Goal: Navigation & Orientation: Find specific page/section

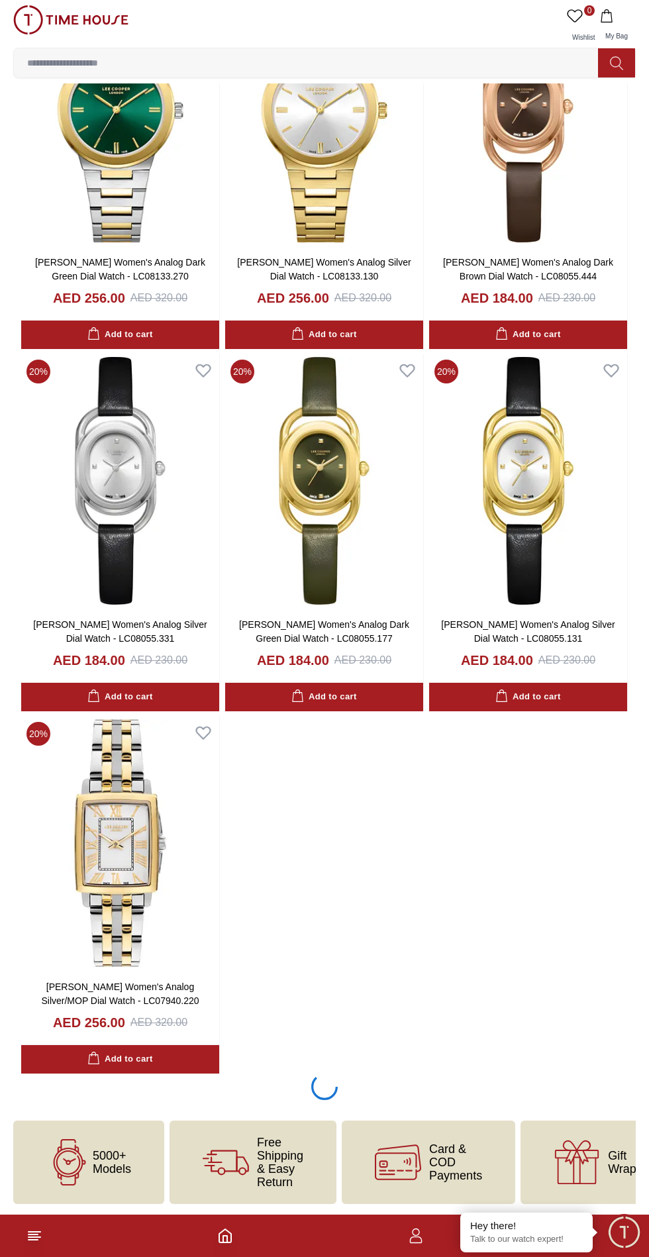
scroll to position [4142, 0]
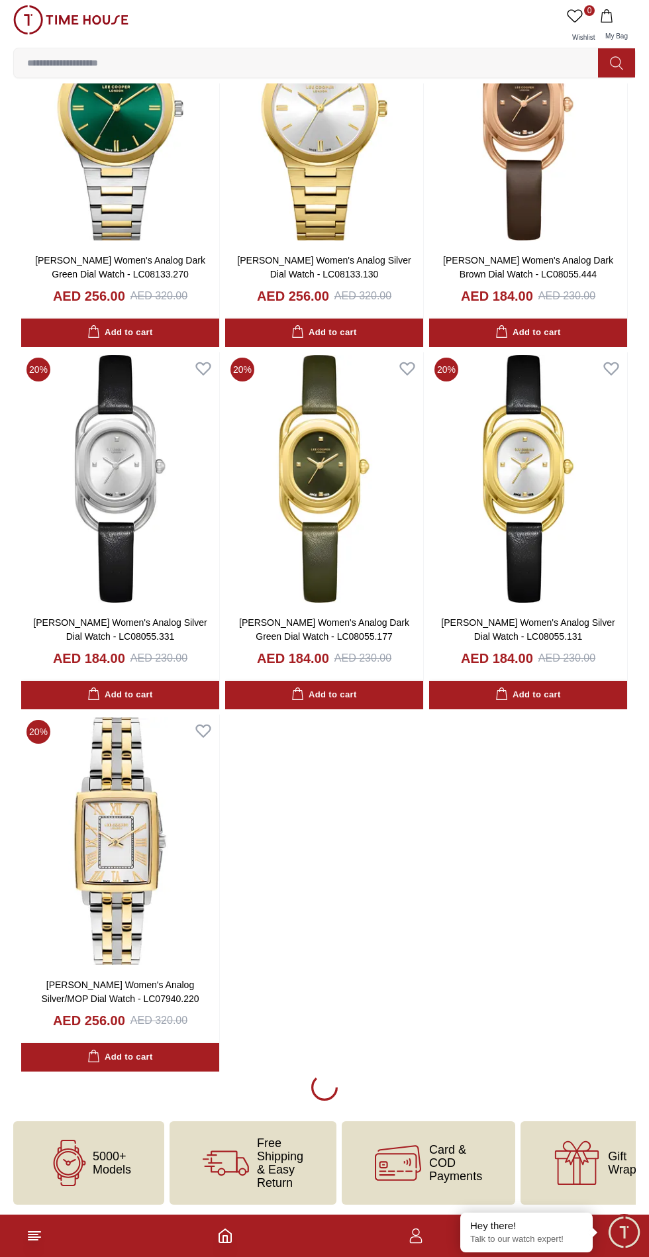
scroll to position [4144, 0]
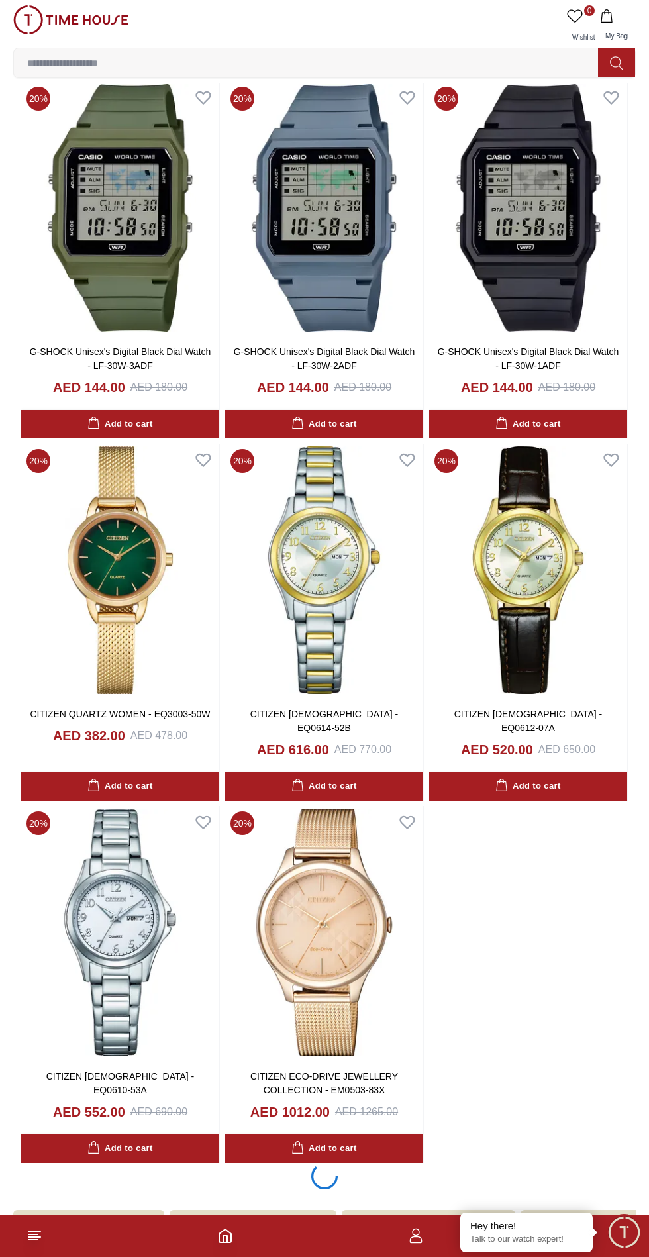
scroll to position [1510, 0]
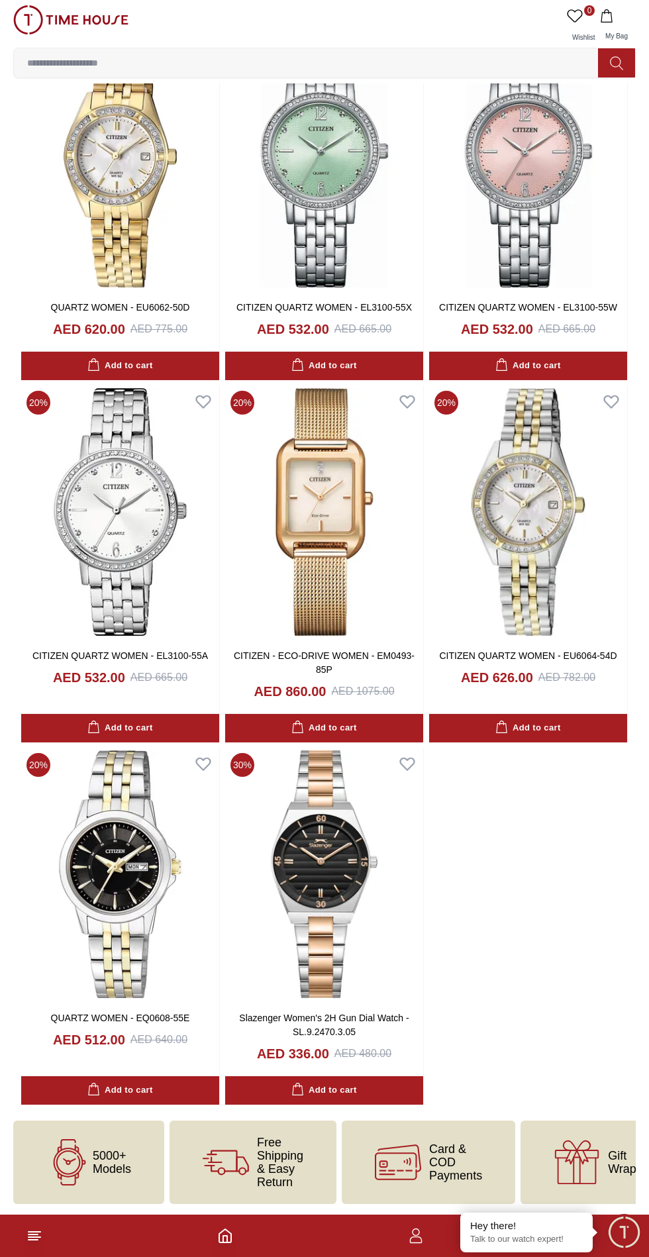
scroll to position [6273, 0]
